Goal: Register for event/course: Sign up to attend an event or enroll in a course

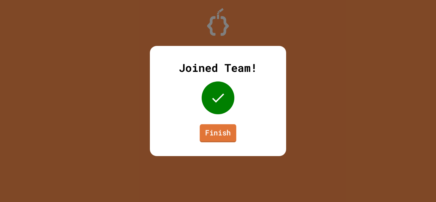
click at [229, 132] on link "Finish" at bounding box center [218, 133] width 37 height 18
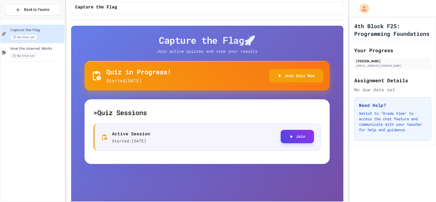
click at [298, 135] on button "Join" at bounding box center [297, 136] width 33 height 13
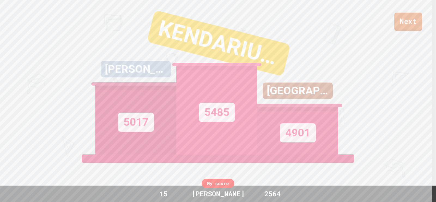
click at [411, 18] on link "Next" at bounding box center [409, 22] width 28 height 18
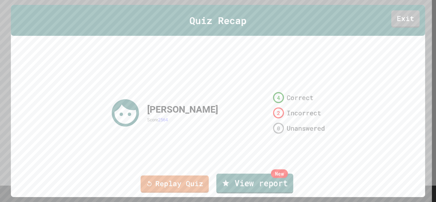
click at [260, 184] on link "New View report" at bounding box center [255, 183] width 77 height 20
